Goal: Find specific page/section: Locate a particular part of the current website

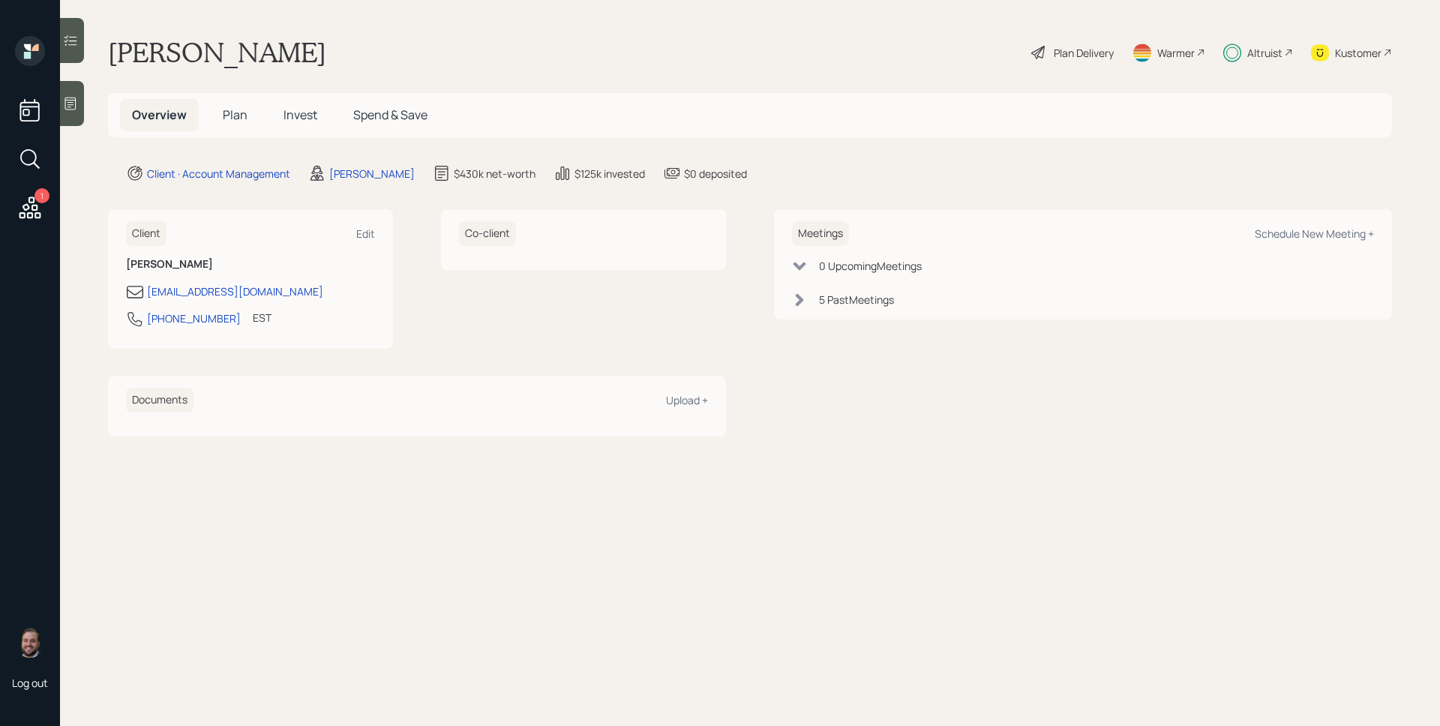
click at [1264, 55] on div "Altruist" at bounding box center [1264, 53] width 35 height 16
